Goal: Information Seeking & Learning: Learn about a topic

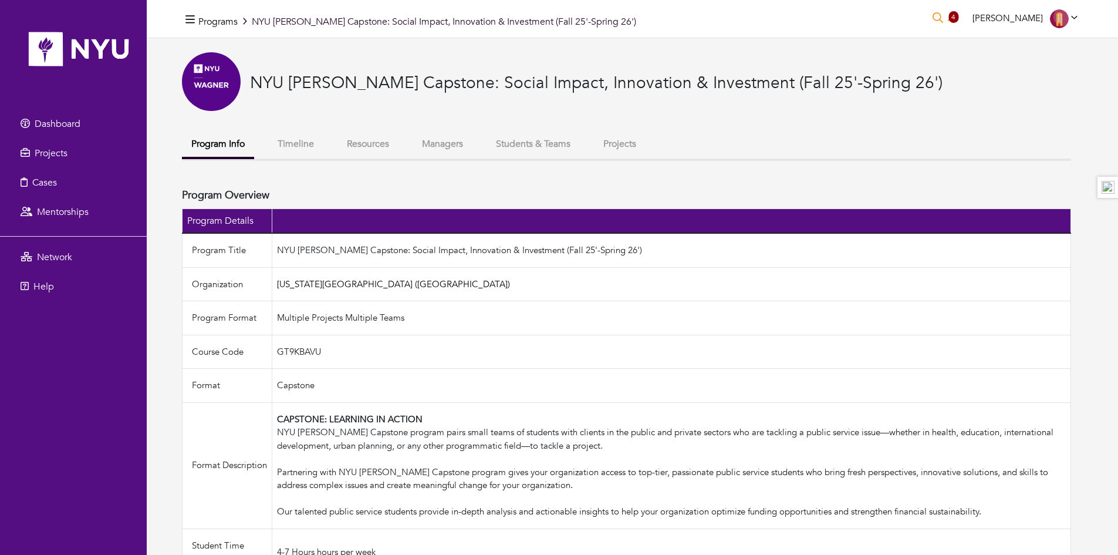
click at [294, 143] on button "Timeline" at bounding box center [295, 143] width 55 height 25
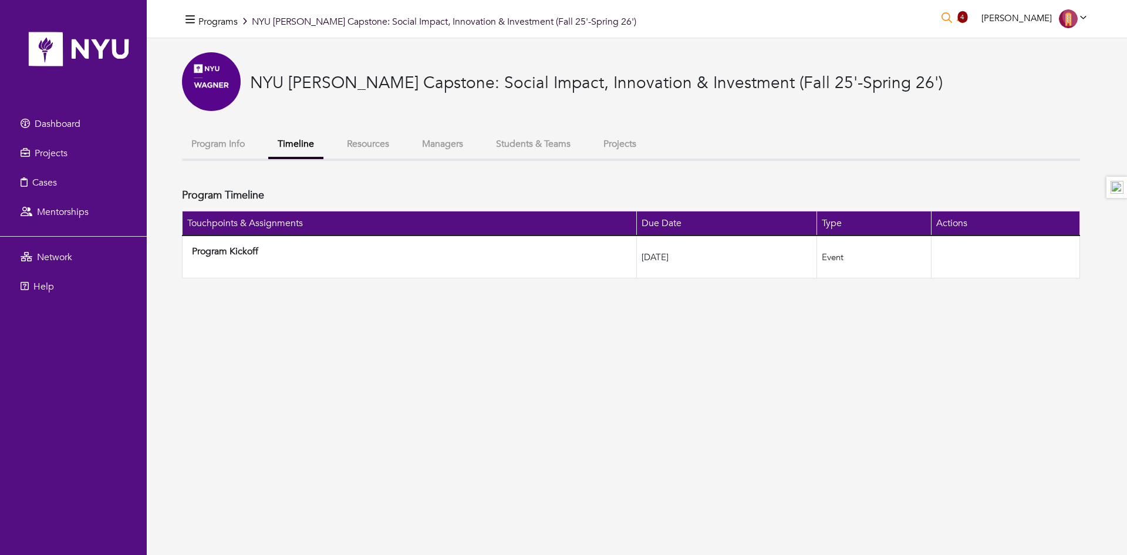
click at [370, 141] on button "Resources" at bounding box center [367, 143] width 61 height 25
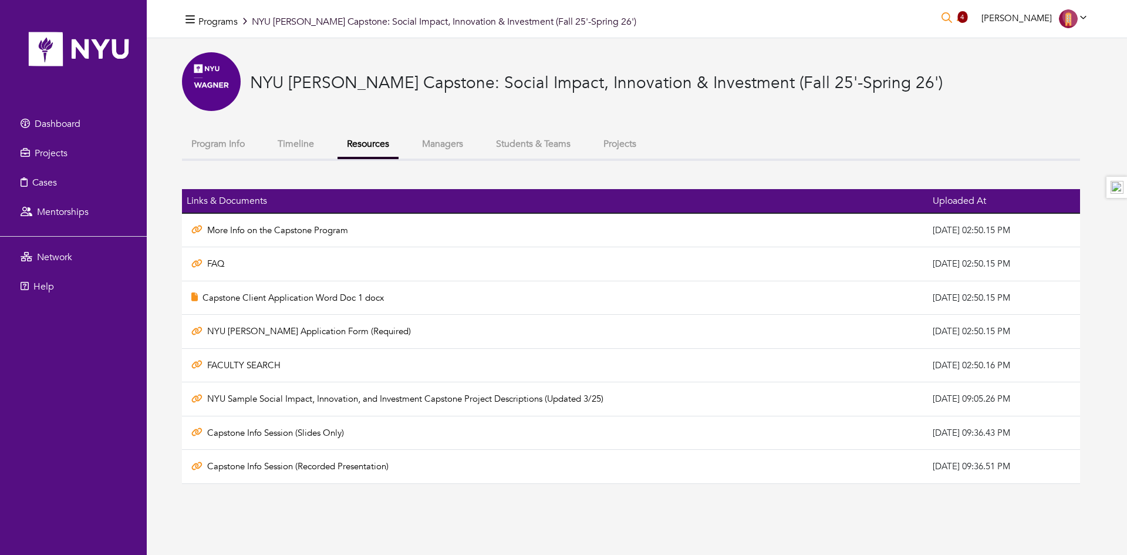
click at [433, 141] on button "Managers" at bounding box center [443, 143] width 60 height 25
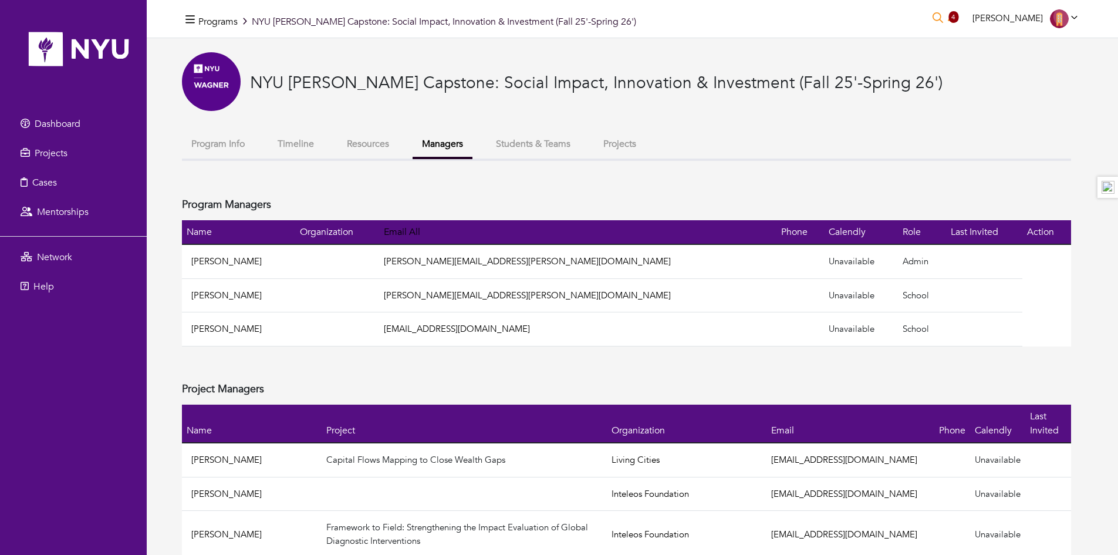
click at [208, 138] on button "Program Info" at bounding box center [218, 143] width 72 height 25
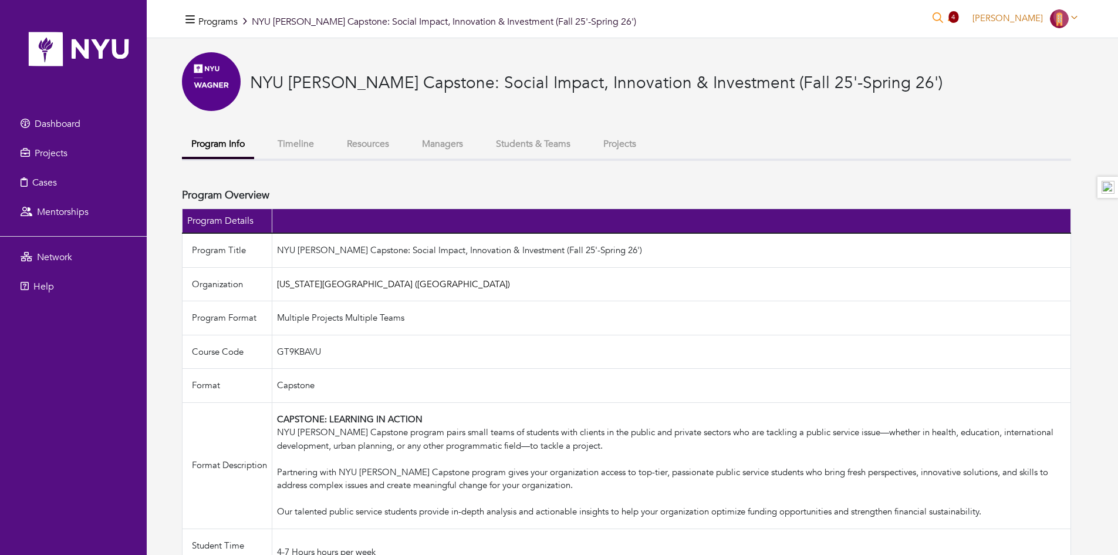
click at [1069, 17] on span at bounding box center [1060, 18] width 21 height 12
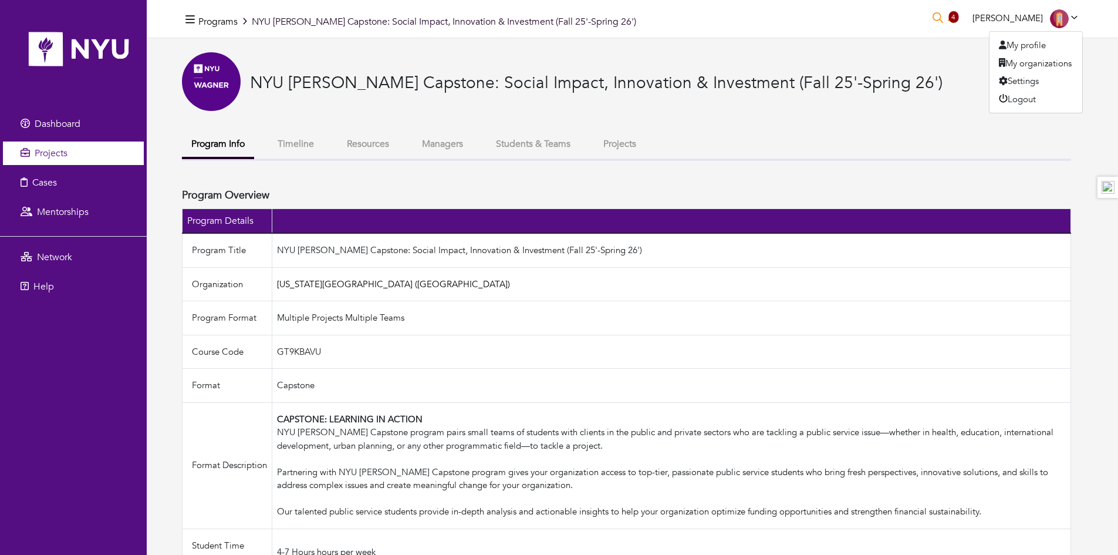
click at [56, 154] on span "Projects" at bounding box center [51, 153] width 33 height 13
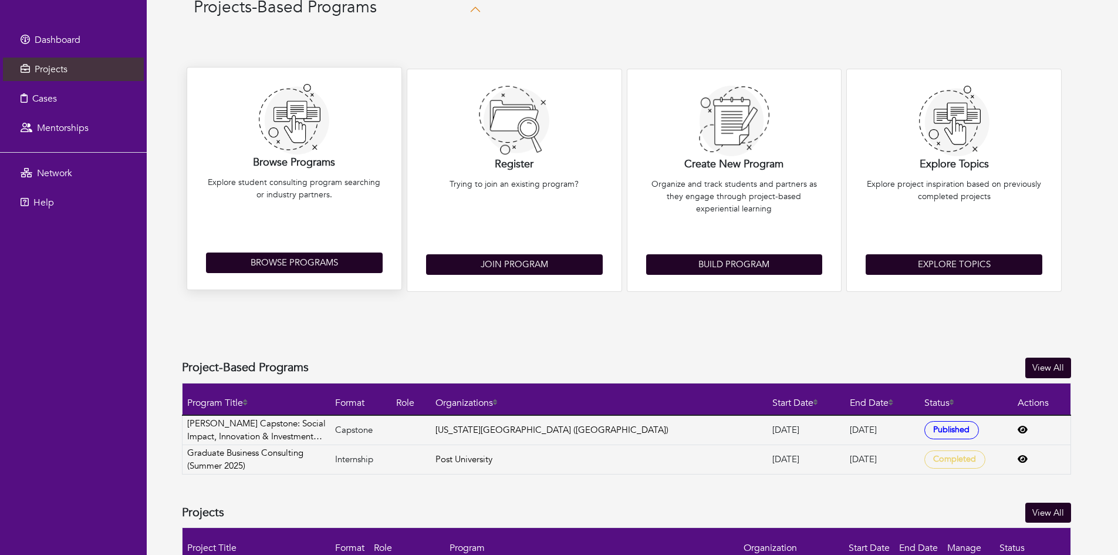
scroll to position [175, 0]
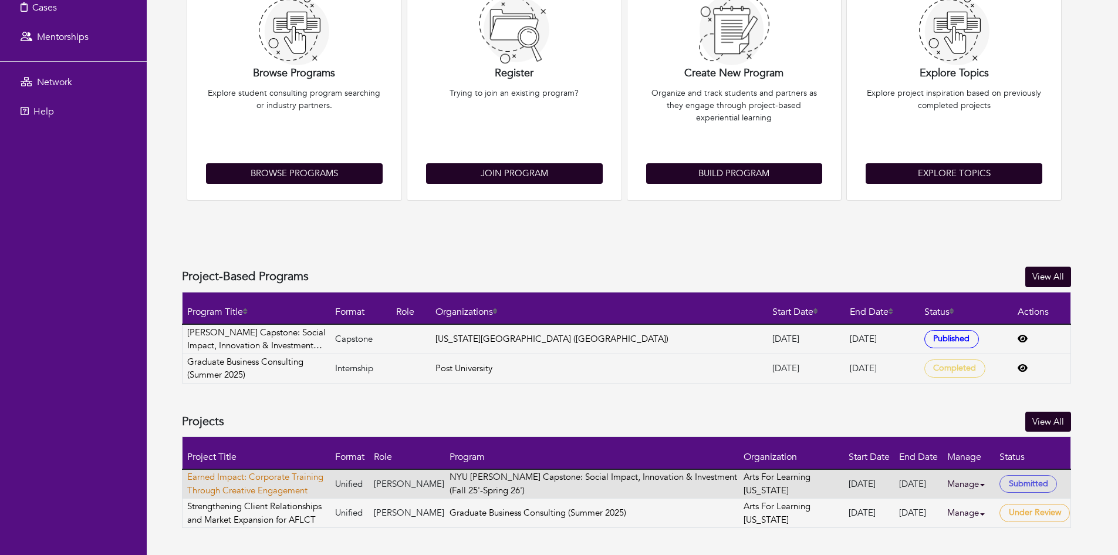
click at [276, 477] on link "Earned Impact: Corporate Training Through Creative Engagement" at bounding box center [258, 483] width 143 height 26
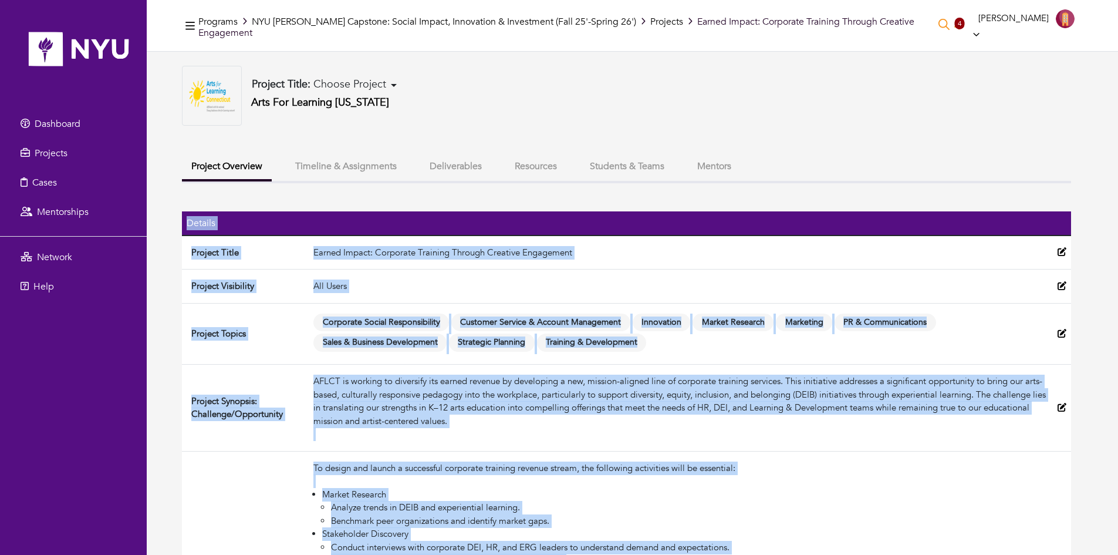
drag, startPoint x: 457, startPoint y: 511, endPoint x: 184, endPoint y: 210, distance: 405.9
click at [184, 211] on table "Details Project Title Earned Impact: Corporate Training Through Creative Engage…" at bounding box center [626, 549] width 889 height 677
copy table "Loremip Dolorsi Ametc Adipis Elitse: Doeiusmod Temporin Utlabor Etdolore Magnaa…"
